Goal: Information Seeking & Learning: Learn about a topic

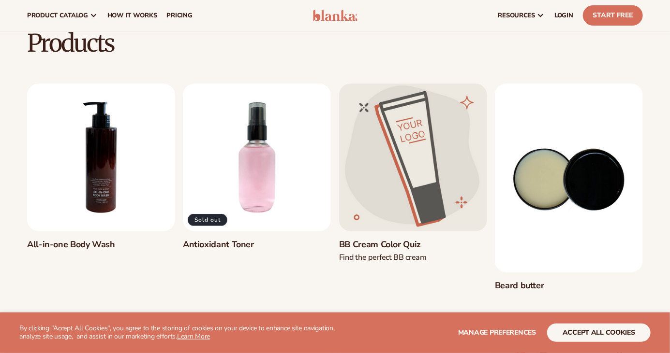
scroll to position [57, 0]
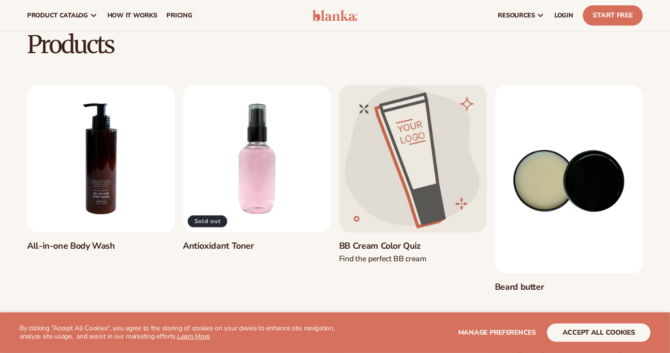
click at [80, 241] on link "All-in-one Body Wash" at bounding box center [101, 246] width 148 height 11
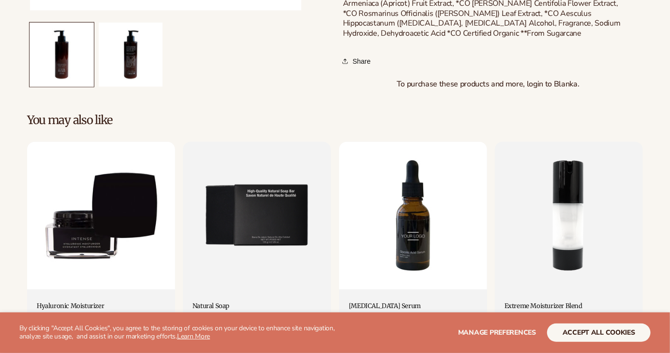
scroll to position [687, 0]
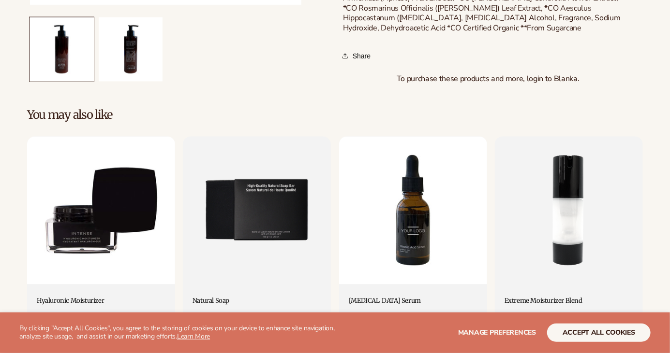
click at [83, 298] on link "Hyaluronic Moisturizer" at bounding box center [101, 302] width 129 height 8
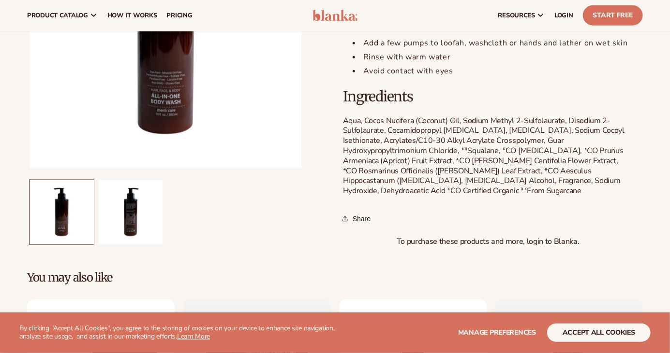
scroll to position [440, 0]
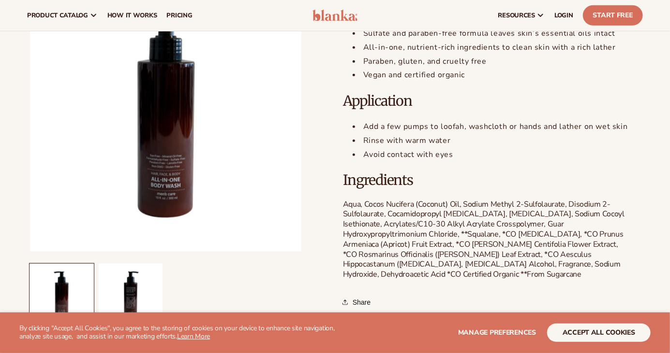
click at [75, 15] on span "product catalog" at bounding box center [57, 16] width 61 height 8
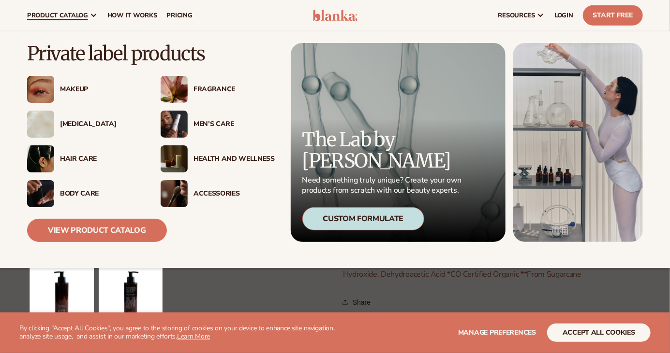
click at [43, 115] on img at bounding box center [40, 124] width 27 height 27
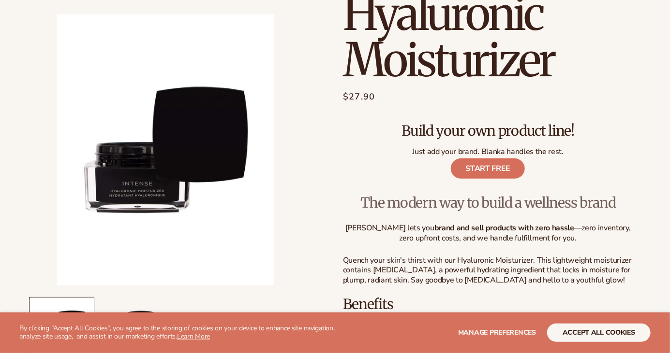
scroll to position [81, 0]
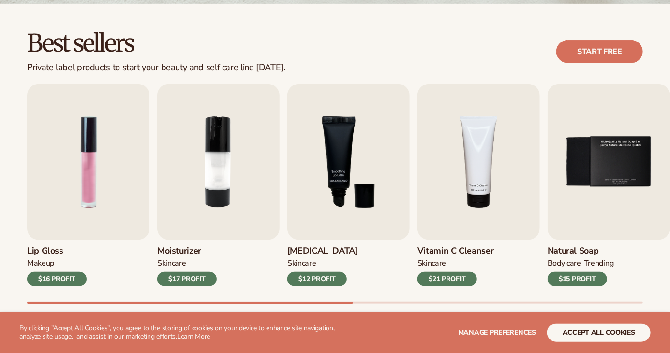
scroll to position [270, 0]
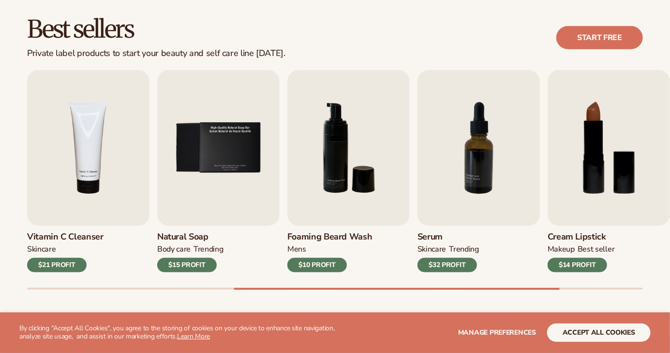
click at [70, 154] on img "4 / 9" at bounding box center [88, 148] width 122 height 156
click at [71, 187] on img "4 / 9" at bounding box center [88, 148] width 122 height 156
click at [81, 180] on img "4 / 9" at bounding box center [88, 148] width 122 height 156
click at [75, 177] on img "4 / 9" at bounding box center [88, 148] width 122 height 156
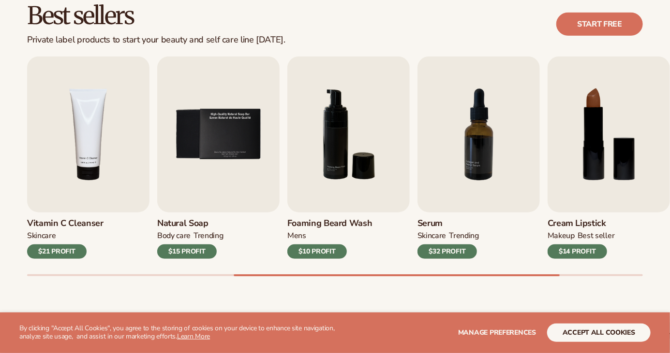
scroll to position [290, 0]
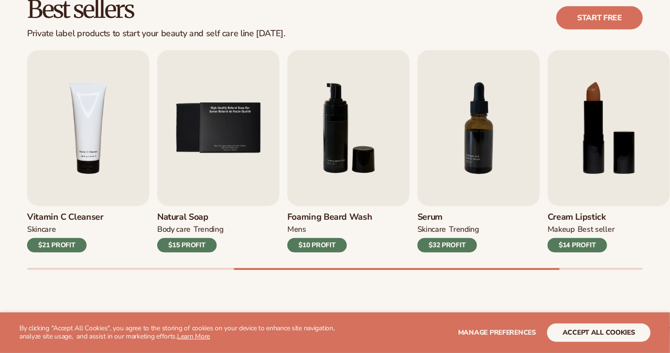
click at [48, 215] on h3 "Vitamin C Cleanser" at bounding box center [65, 217] width 76 height 11
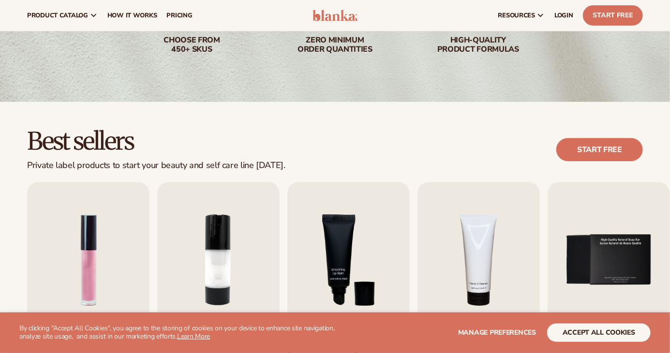
scroll to position [157, 0]
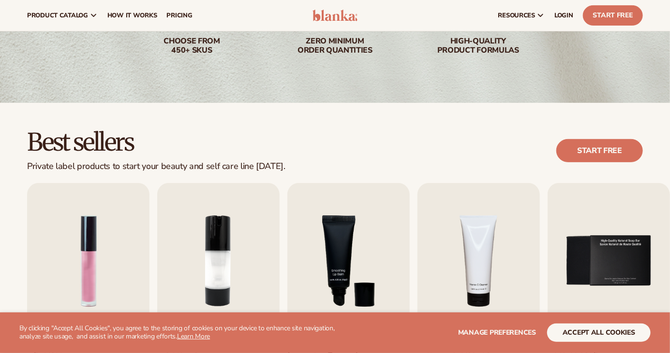
click at [166, 13] on span "pricing" at bounding box center [179, 16] width 26 height 8
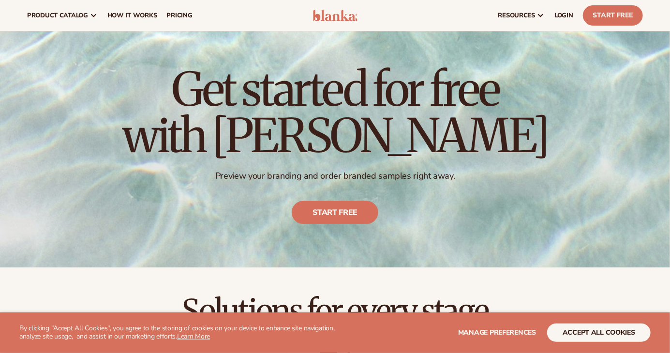
scroll to position [23, 0]
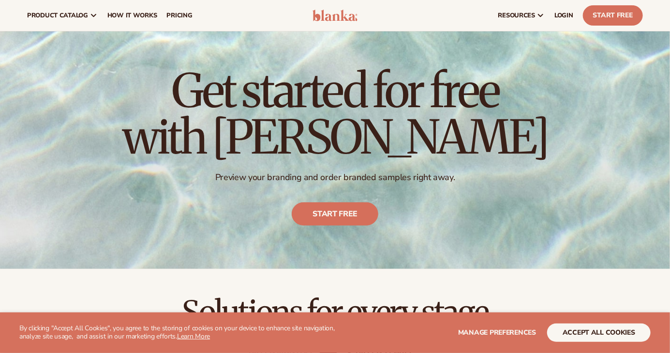
click at [342, 224] on link "Start free" at bounding box center [335, 214] width 87 height 23
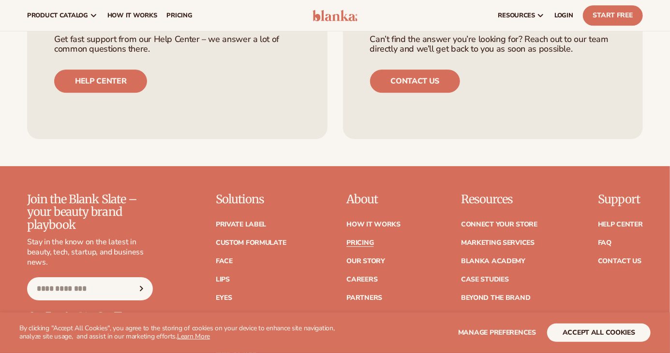
scroll to position [1287, 0]
click at [364, 222] on link "How It Works" at bounding box center [373, 225] width 54 height 7
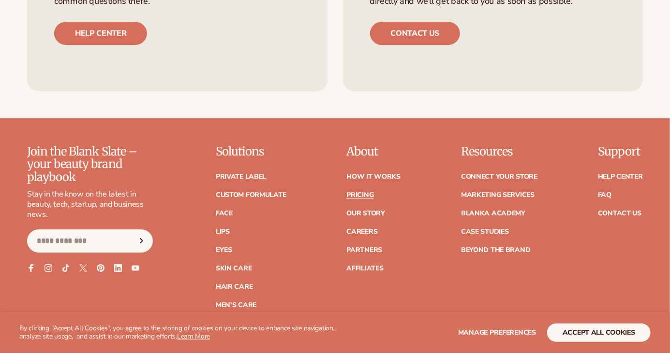
scroll to position [1338, 0]
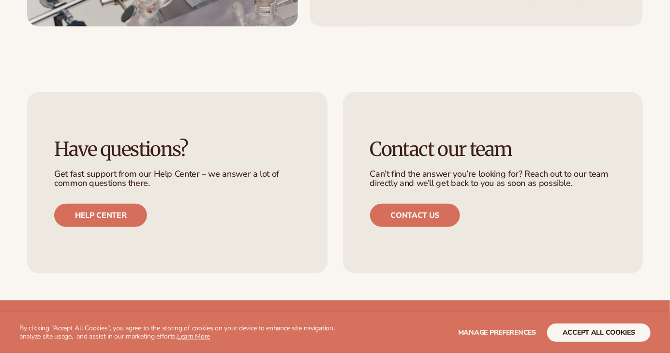
scroll to position [1882, 0]
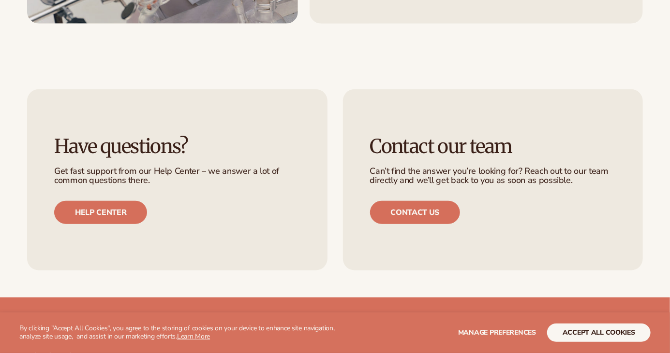
click at [385, 201] on link "Contact us" at bounding box center [415, 212] width 90 height 23
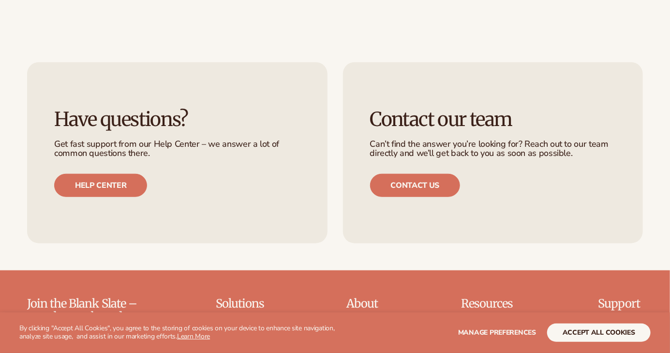
scroll to position [1929, 0]
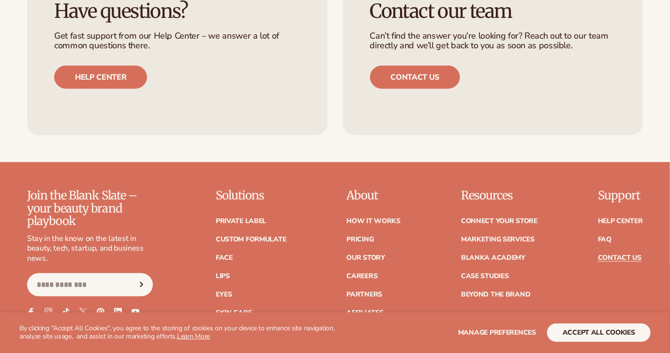
scroll to position [475, 0]
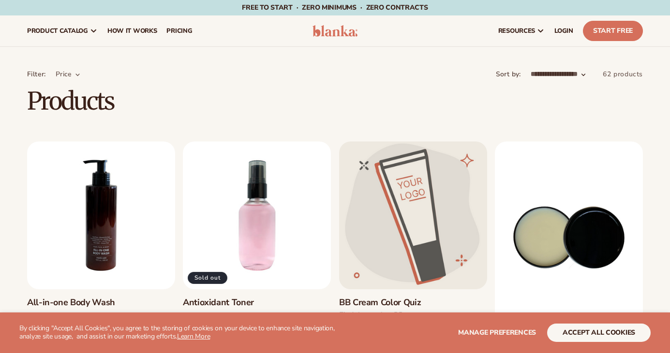
scroll to position [57, 0]
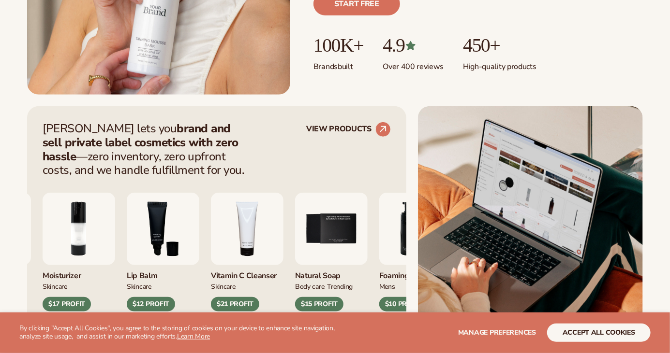
scroll to position [375, 0]
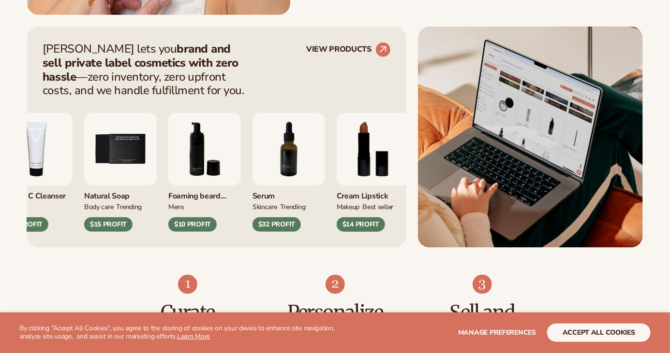
click at [301, 222] on div "$32 PROFIT" at bounding box center [276, 225] width 48 height 15
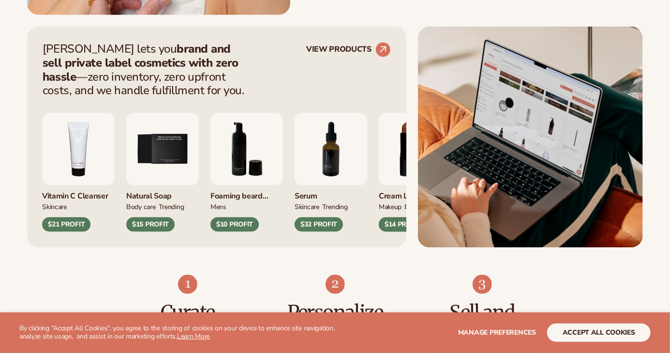
click at [313, 189] on div "Serum" at bounding box center [330, 194] width 73 height 16
click at [325, 229] on div "$32 PROFIT" at bounding box center [318, 225] width 48 height 15
click at [318, 227] on div "$32 PROFIT" at bounding box center [318, 225] width 48 height 15
click at [312, 194] on div "Serum" at bounding box center [330, 194] width 73 height 16
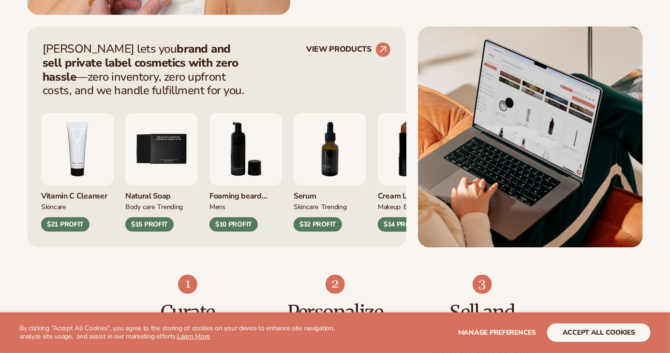
click at [303, 188] on div "Serum" at bounding box center [329, 194] width 73 height 16
click at [313, 195] on div "Serum" at bounding box center [329, 194] width 73 height 16
click at [333, 231] on div "$32 PROFIT" at bounding box center [317, 225] width 48 height 15
click at [325, 57] on link "VIEW PRODUCTS" at bounding box center [348, 49] width 85 height 15
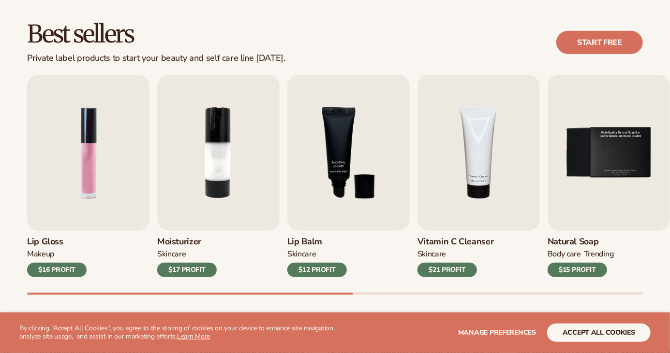
scroll to position [275, 0]
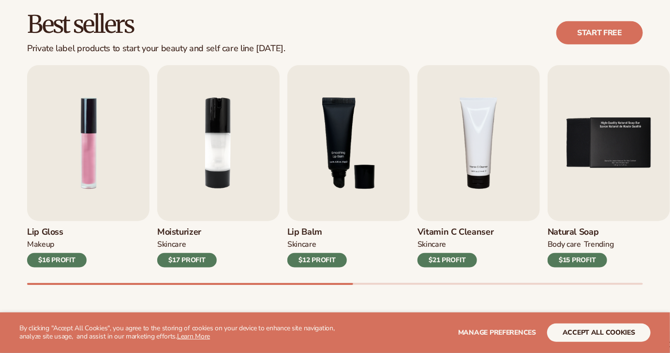
click at [439, 259] on div "$21 PROFIT" at bounding box center [446, 260] width 59 height 15
click at [453, 265] on div "$21 PROFIT" at bounding box center [446, 260] width 59 height 15
click at [446, 263] on div "$21 PROFIT" at bounding box center [446, 260] width 59 height 15
click at [440, 254] on div "$21 PROFIT" at bounding box center [446, 260] width 59 height 15
click at [423, 238] on div "Vitamin C Cleanser Skincare $21 PROFIT" at bounding box center [478, 244] width 122 height 46
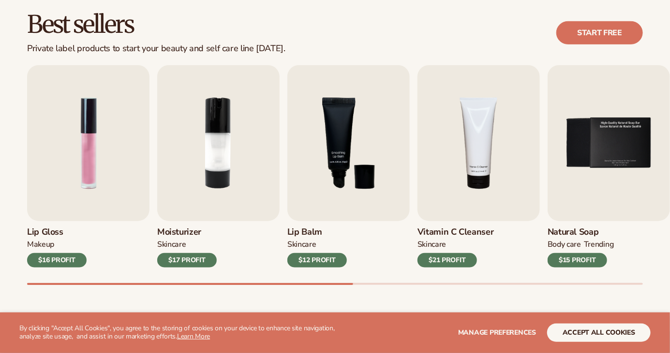
click at [422, 235] on h3 "Vitamin C Cleanser" at bounding box center [455, 232] width 76 height 11
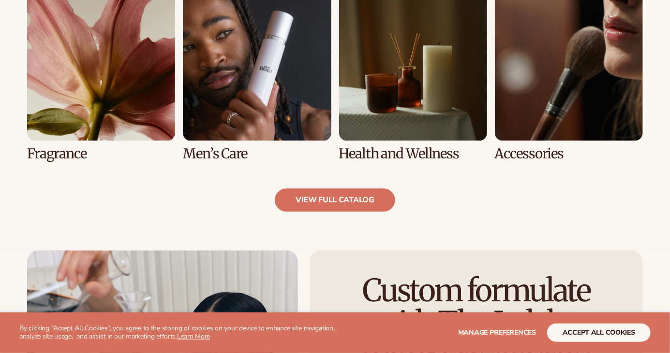
scroll to position [913, 0]
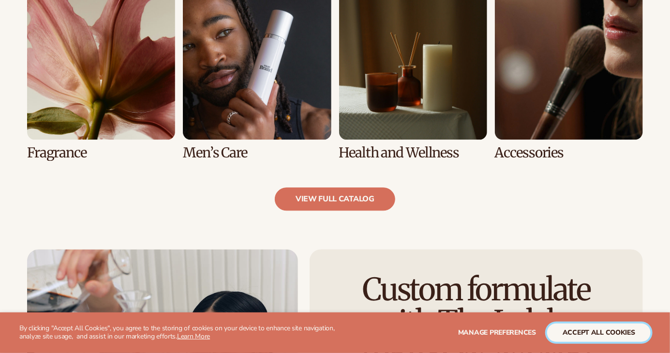
click at [575, 342] on button "accept all cookies" at bounding box center [598, 333] width 103 height 18
click at [560, 342] on button "accept all cookies" at bounding box center [598, 333] width 103 height 18
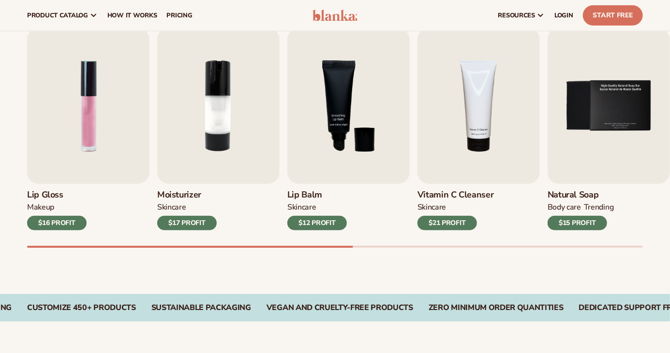
scroll to position [307, 0]
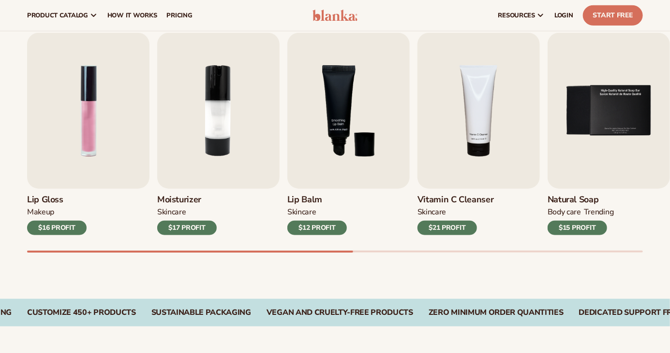
click at [447, 224] on div "$21 PROFIT" at bounding box center [446, 228] width 59 height 15
click at [446, 220] on div "Skincare" at bounding box center [455, 214] width 76 height 14
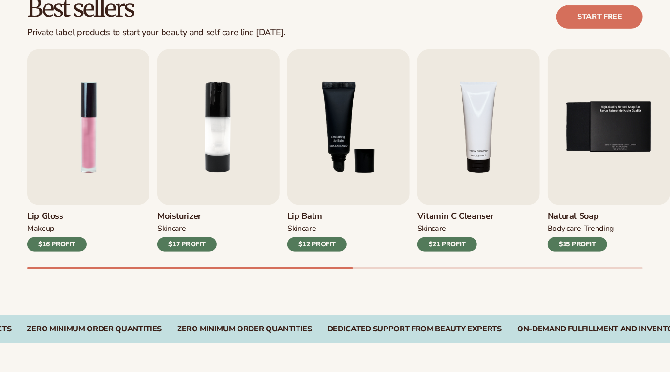
scroll to position [292, 0]
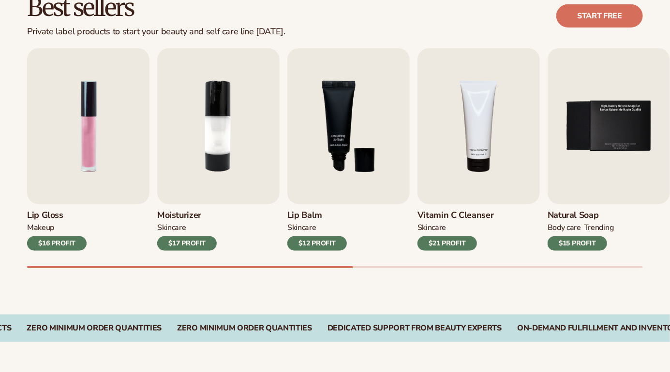
click at [426, 248] on div "$21 PROFIT" at bounding box center [446, 243] width 59 height 15
click at [451, 241] on div "$21 PROFIT" at bounding box center [446, 243] width 59 height 15
click at [444, 238] on div "$21 PROFIT" at bounding box center [446, 243] width 59 height 15
click at [442, 246] on div "$21 PROFIT" at bounding box center [446, 243] width 59 height 15
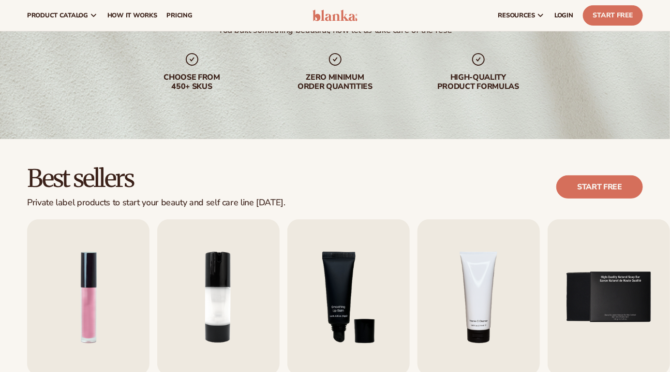
scroll to position [0, 0]
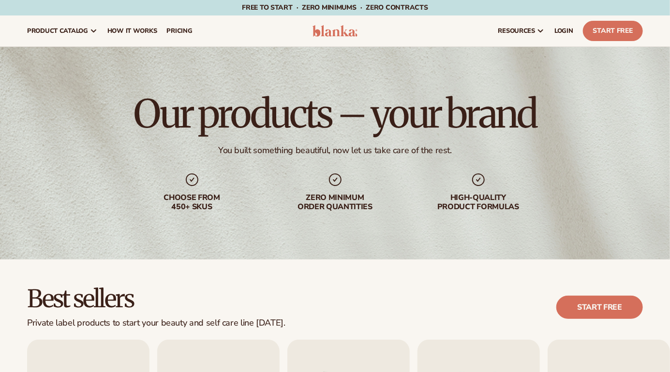
click at [601, 39] on link "Start Free" at bounding box center [613, 31] width 60 height 20
click at [78, 32] on span "product catalog" at bounding box center [57, 31] width 61 height 8
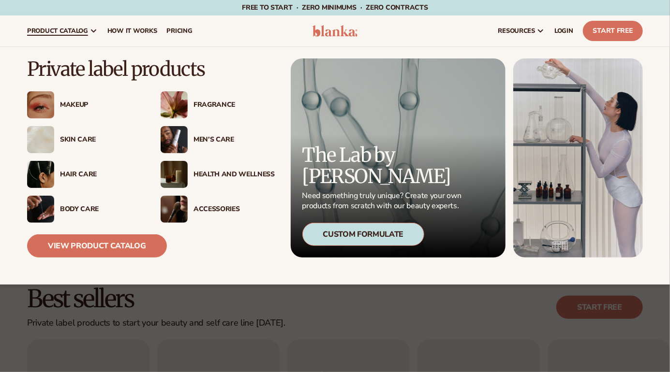
click at [182, 30] on span "pricing" at bounding box center [179, 31] width 26 height 8
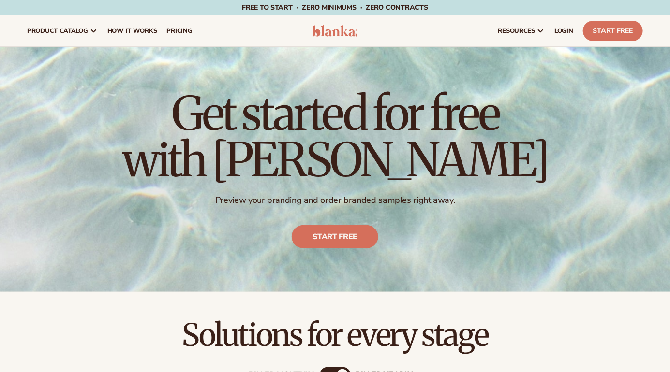
click at [87, 30] on span "product catalog" at bounding box center [57, 31] width 61 height 8
click at [131, 29] on span "How It Works" at bounding box center [132, 31] width 50 height 8
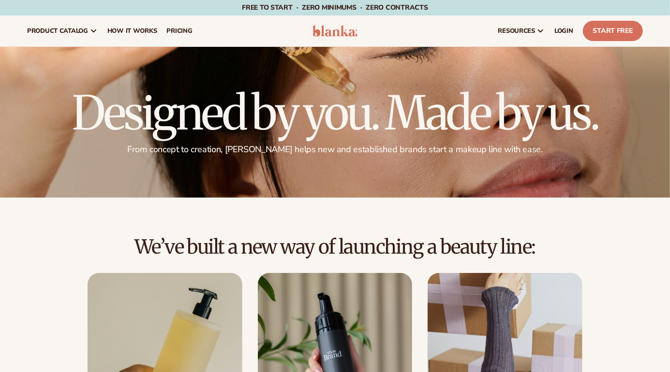
click at [85, 29] on span "product catalog" at bounding box center [57, 31] width 61 height 8
click at [92, 28] on icon at bounding box center [94, 31] width 8 height 8
click at [86, 18] on link "product catalog" at bounding box center [62, 30] width 80 height 31
